Goal: Information Seeking & Learning: Check status

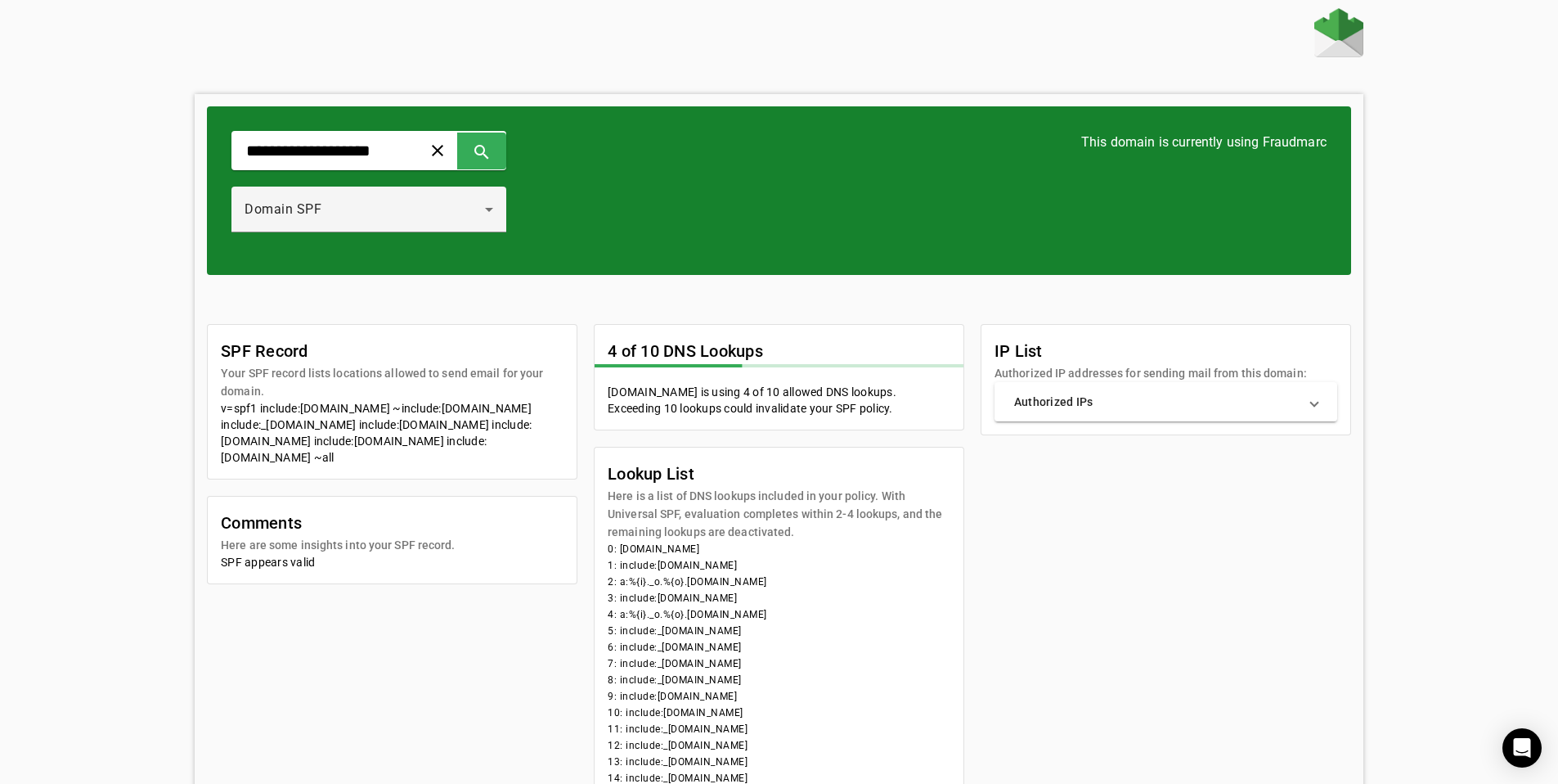
click at [1194, 610] on div "SPF Record Your SPF record lists locations allowed to send email for your domai…" at bounding box center [779, 578] width 1145 height 509
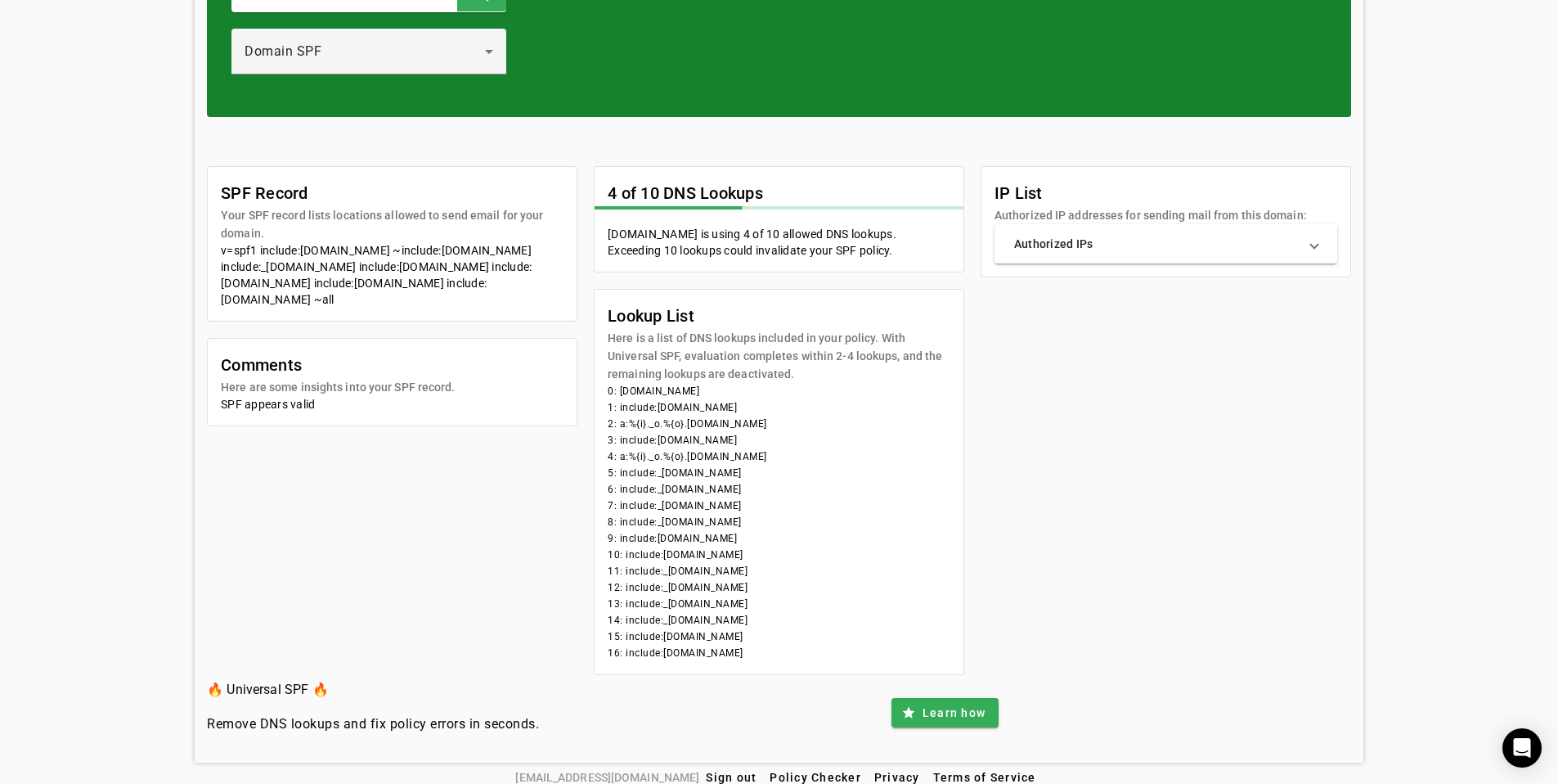
scroll to position [171, 0]
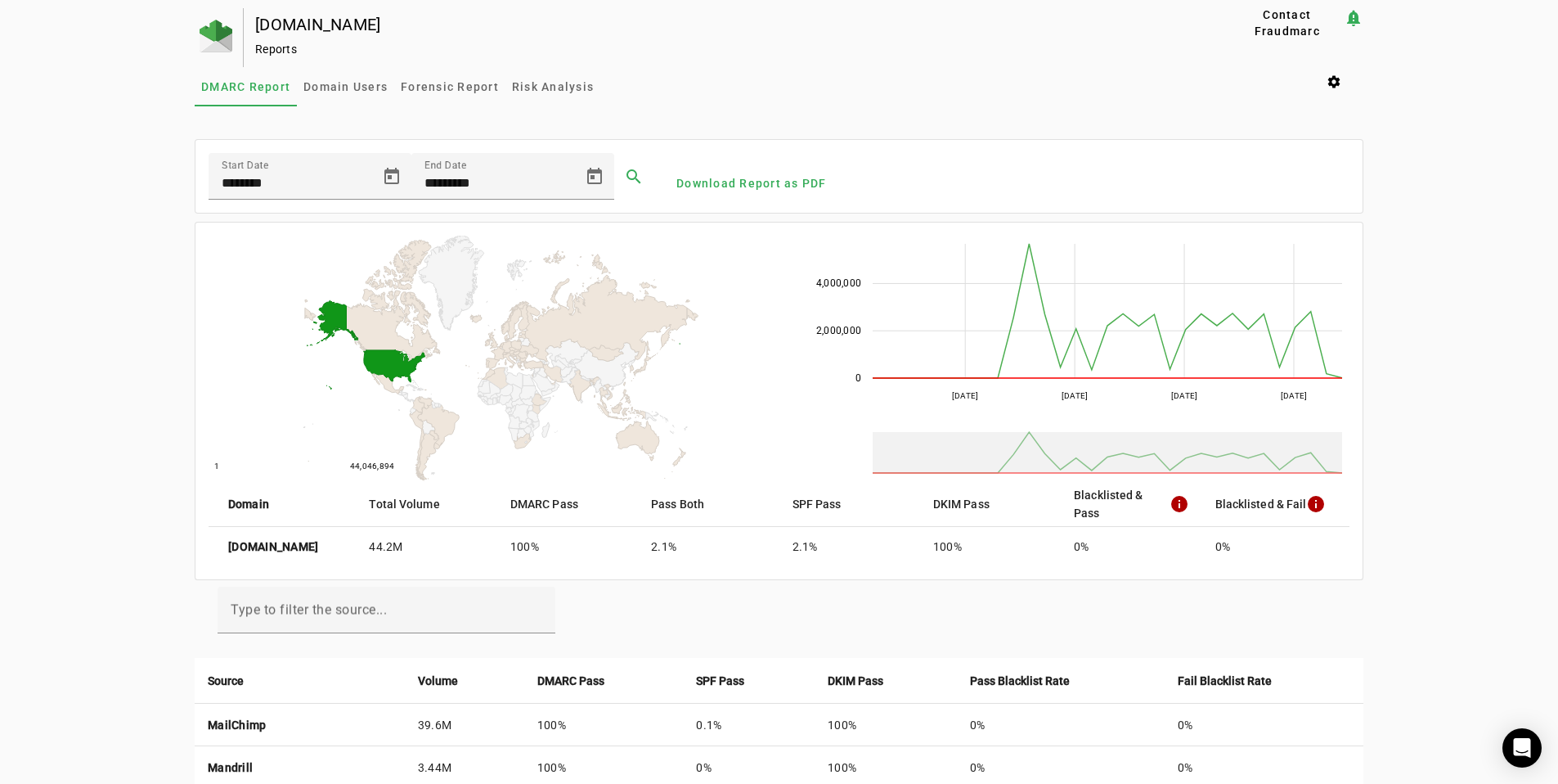
click at [1183, 495] on mat-icon "info" at bounding box center [1179, 503] width 19 height 19
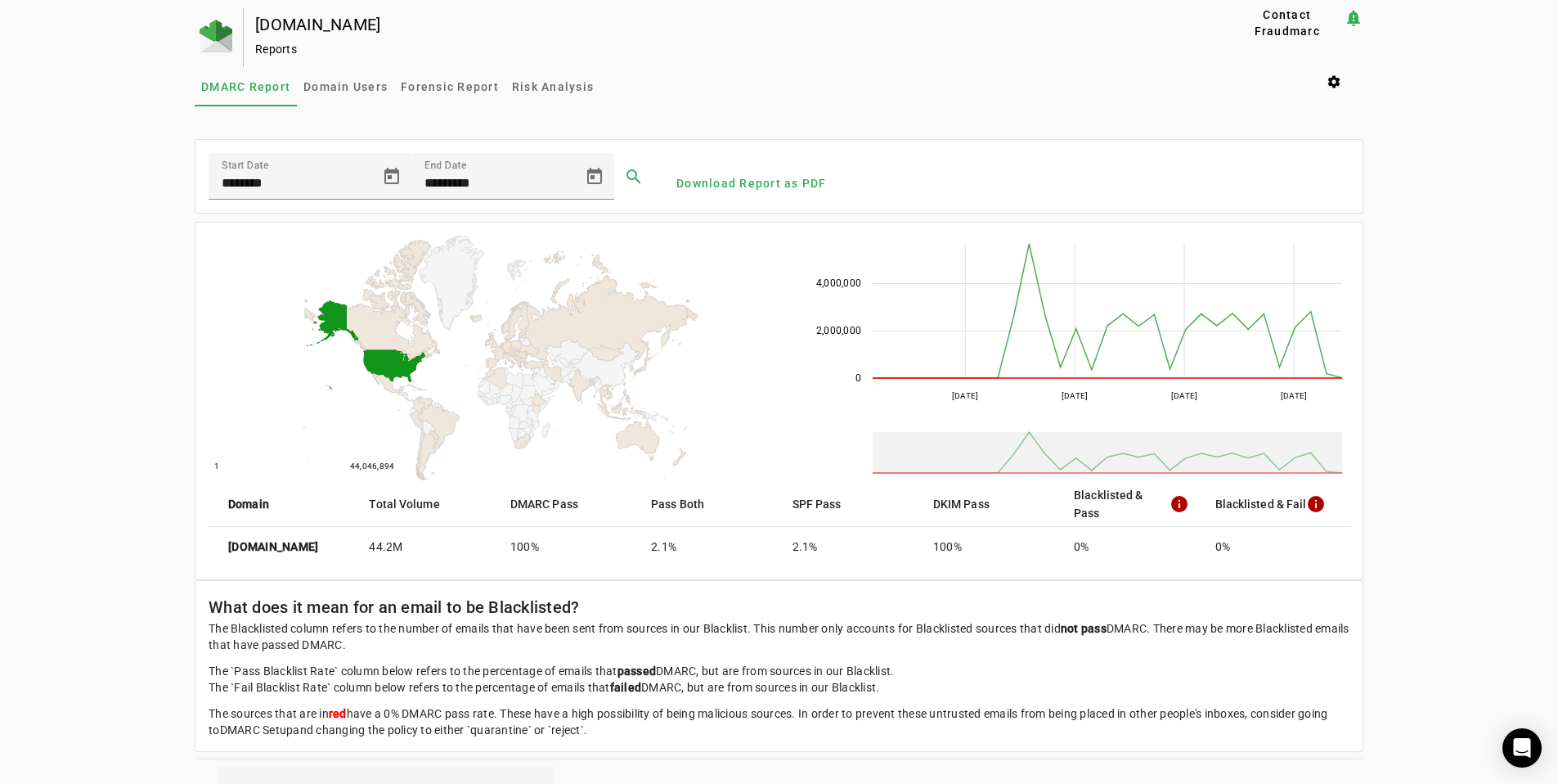
click at [1197, 509] on mat-header-cell "Blacklisted & Pass info" at bounding box center [1131, 503] width 140 height 46
click at [1189, 508] on mat-icon "info" at bounding box center [1179, 503] width 19 height 19
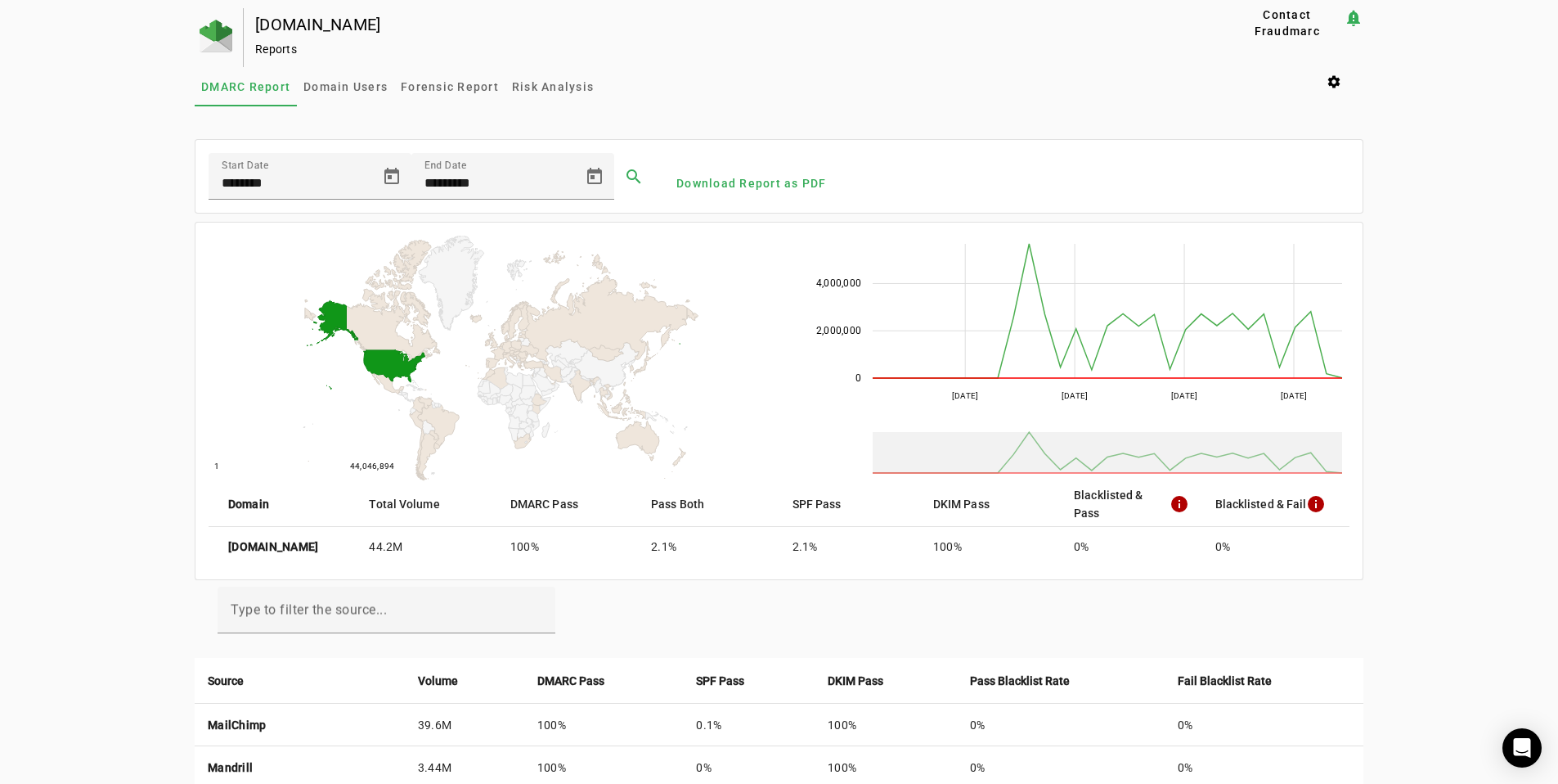
click at [1411, 371] on div "creativefabrica.com Reports Contact Fraudmarc notification_important Reports DM…" at bounding box center [779, 698] width 1558 height 1380
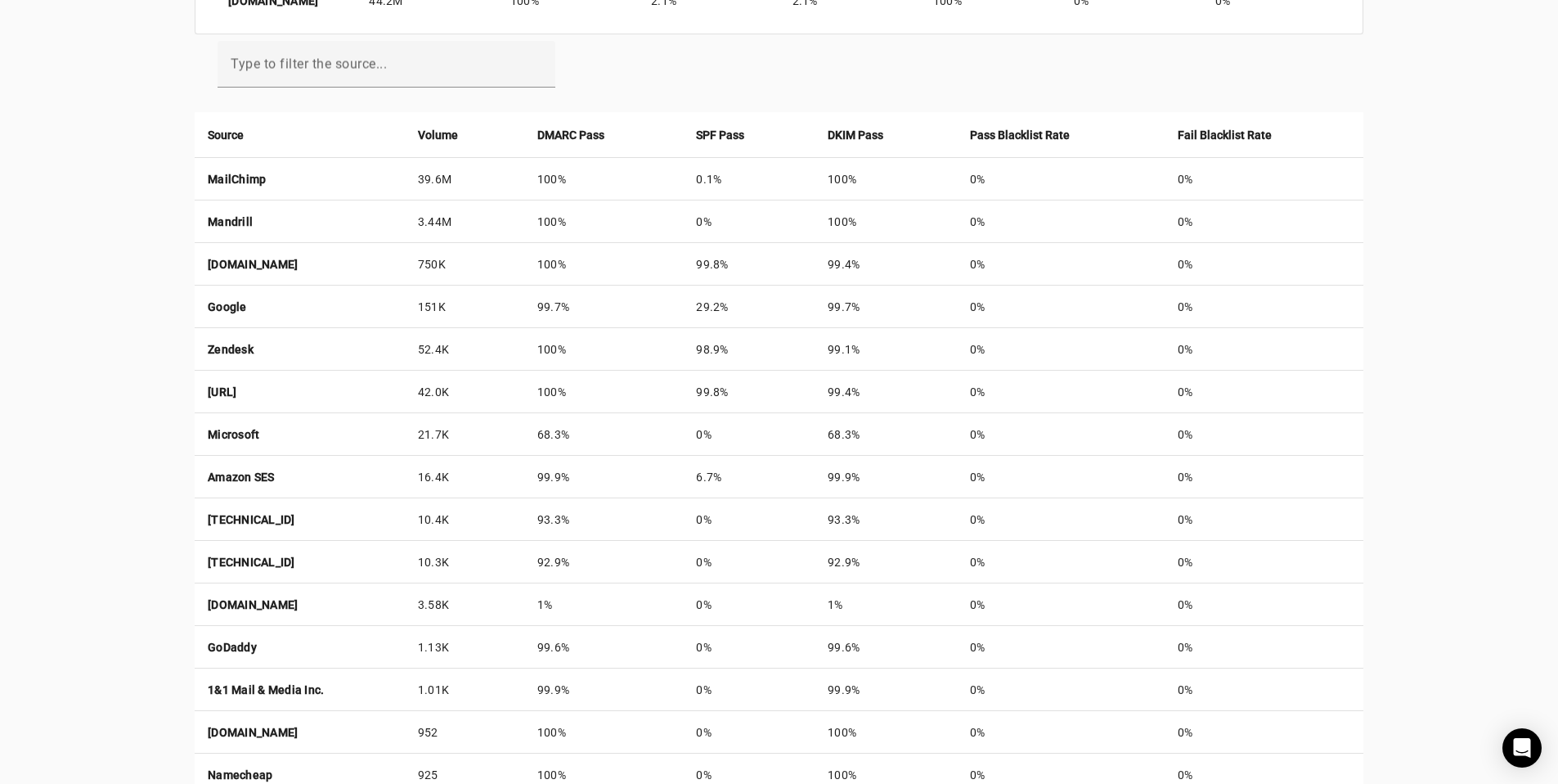
scroll to position [515, 0]
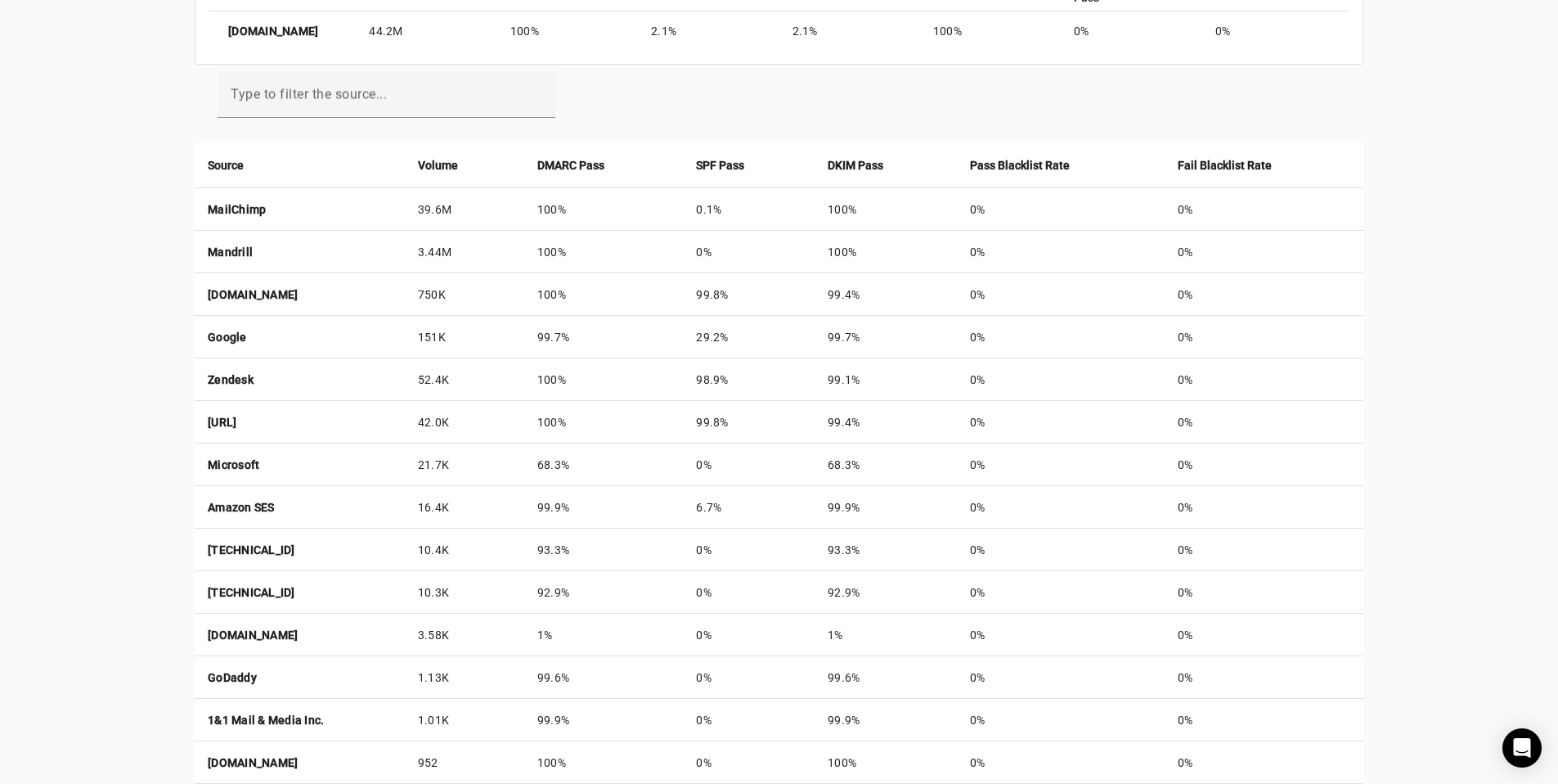
click at [1413, 364] on div "creativefabrica.com Reports Contact Fraudmarc notification_important Reports DM…" at bounding box center [779, 182] width 1558 height 1380
